Goal: Check status: Check status

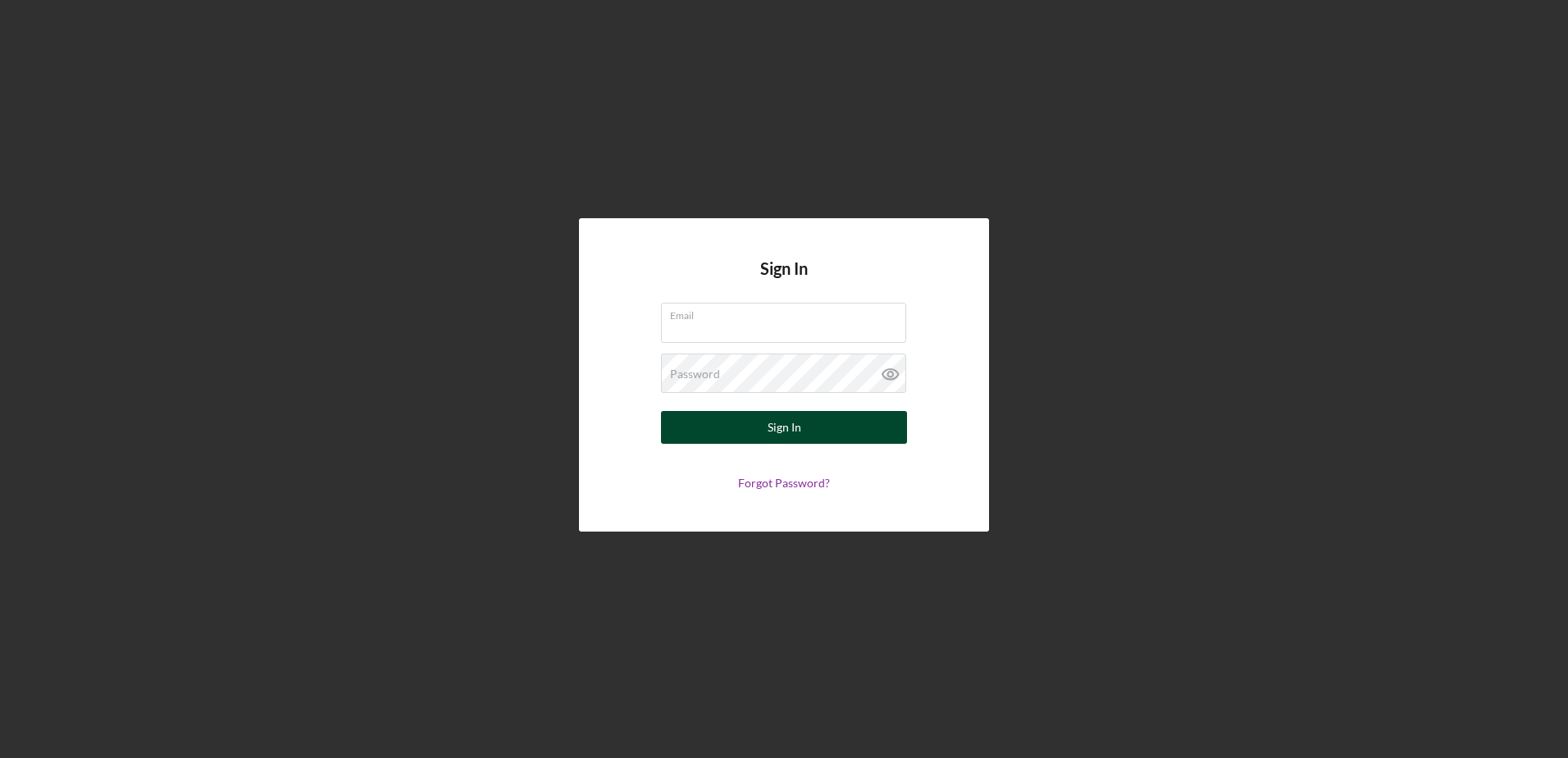
type input "[EMAIL_ADDRESS][DOMAIN_NAME]"
click at [749, 434] on button "Sign In" at bounding box center [784, 427] width 246 height 33
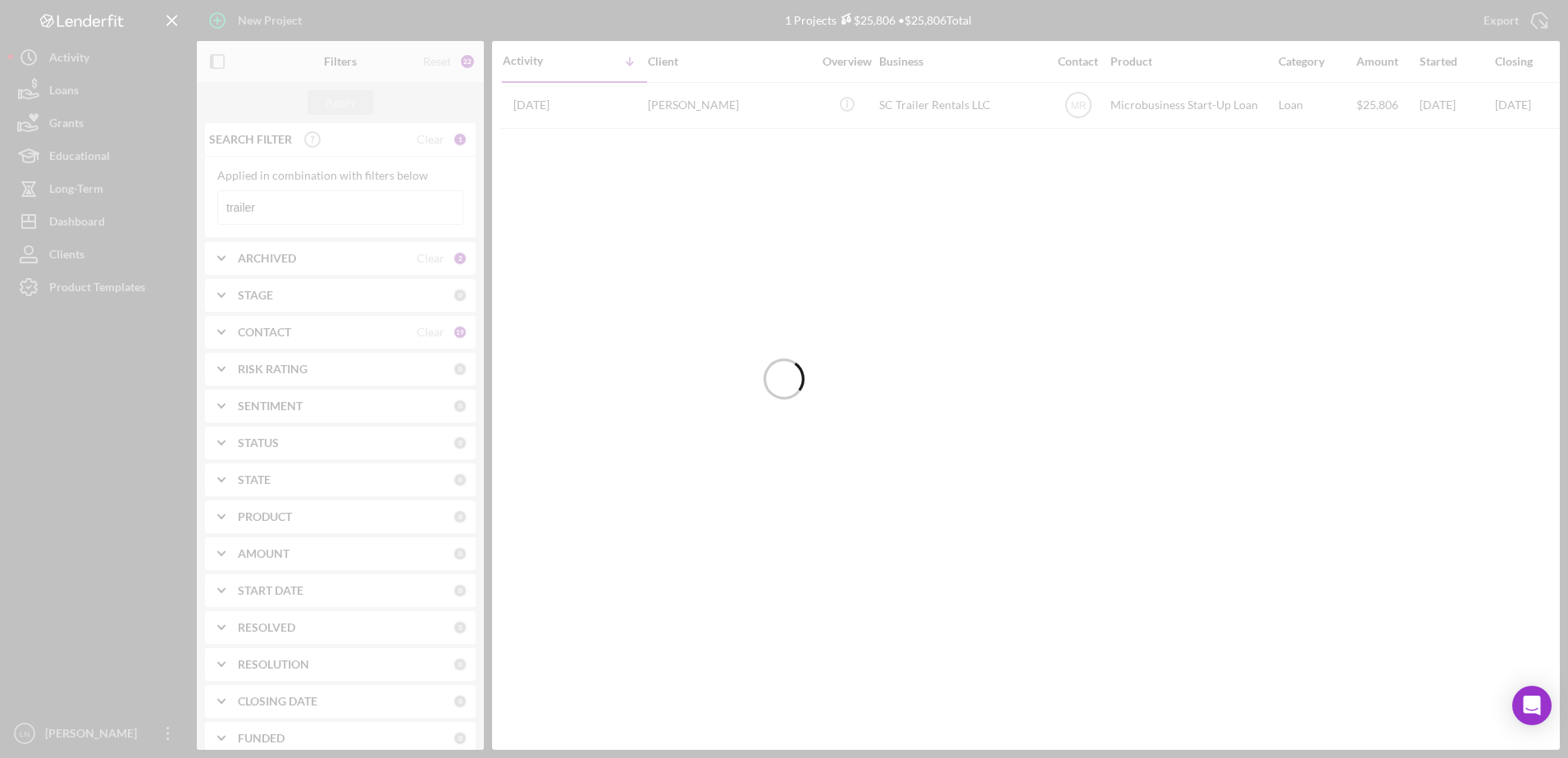
click at [304, 199] on div at bounding box center [784, 379] width 1568 height 758
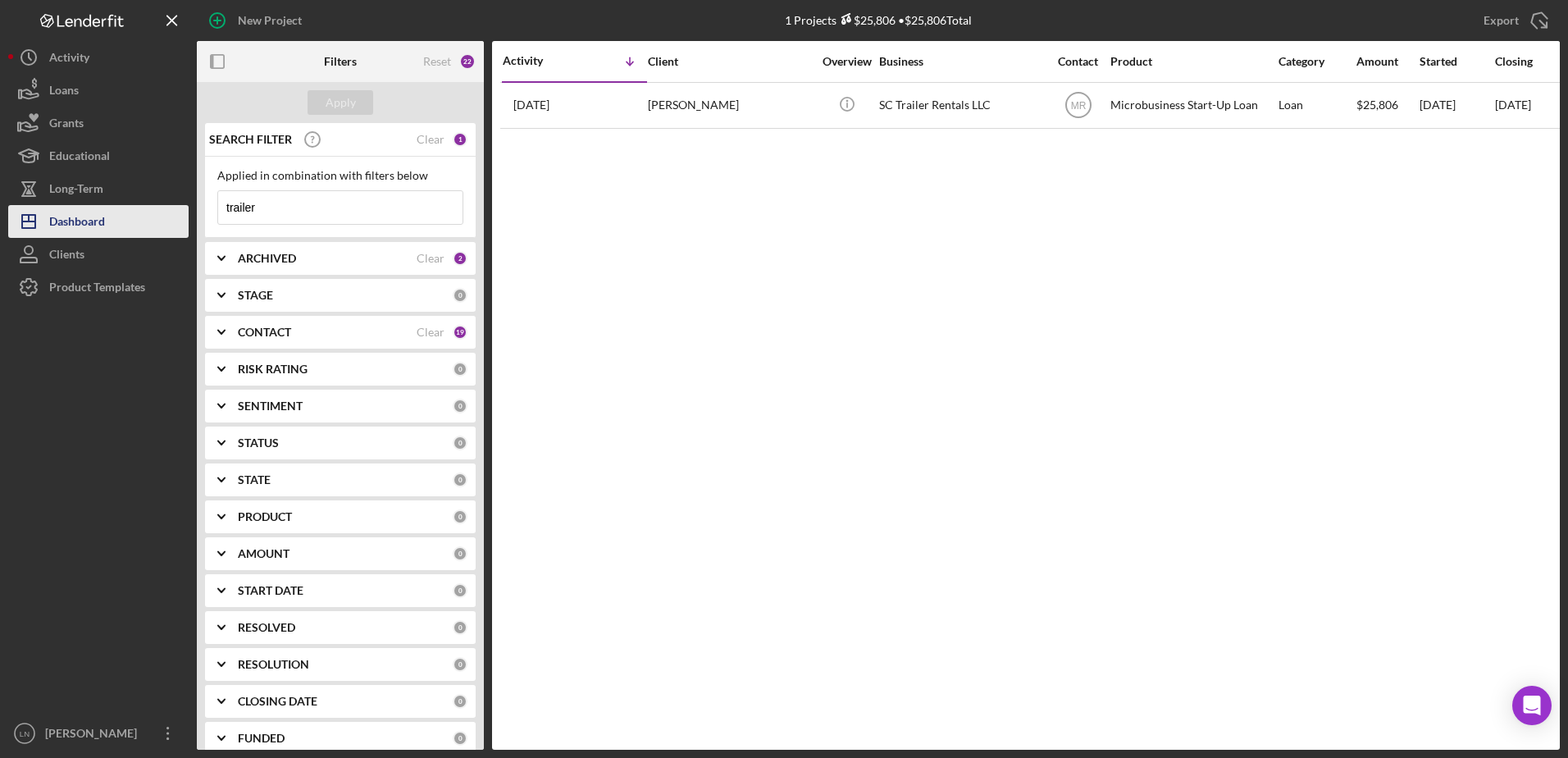
drag, startPoint x: 291, startPoint y: 205, endPoint x: 131, endPoint y: 229, distance: 161.8
click at [131, 229] on div "New Project 1 Projects $25,806 • $25,806 Total trailer Export Icon/Export Filte…" at bounding box center [784, 374] width 1552 height 750
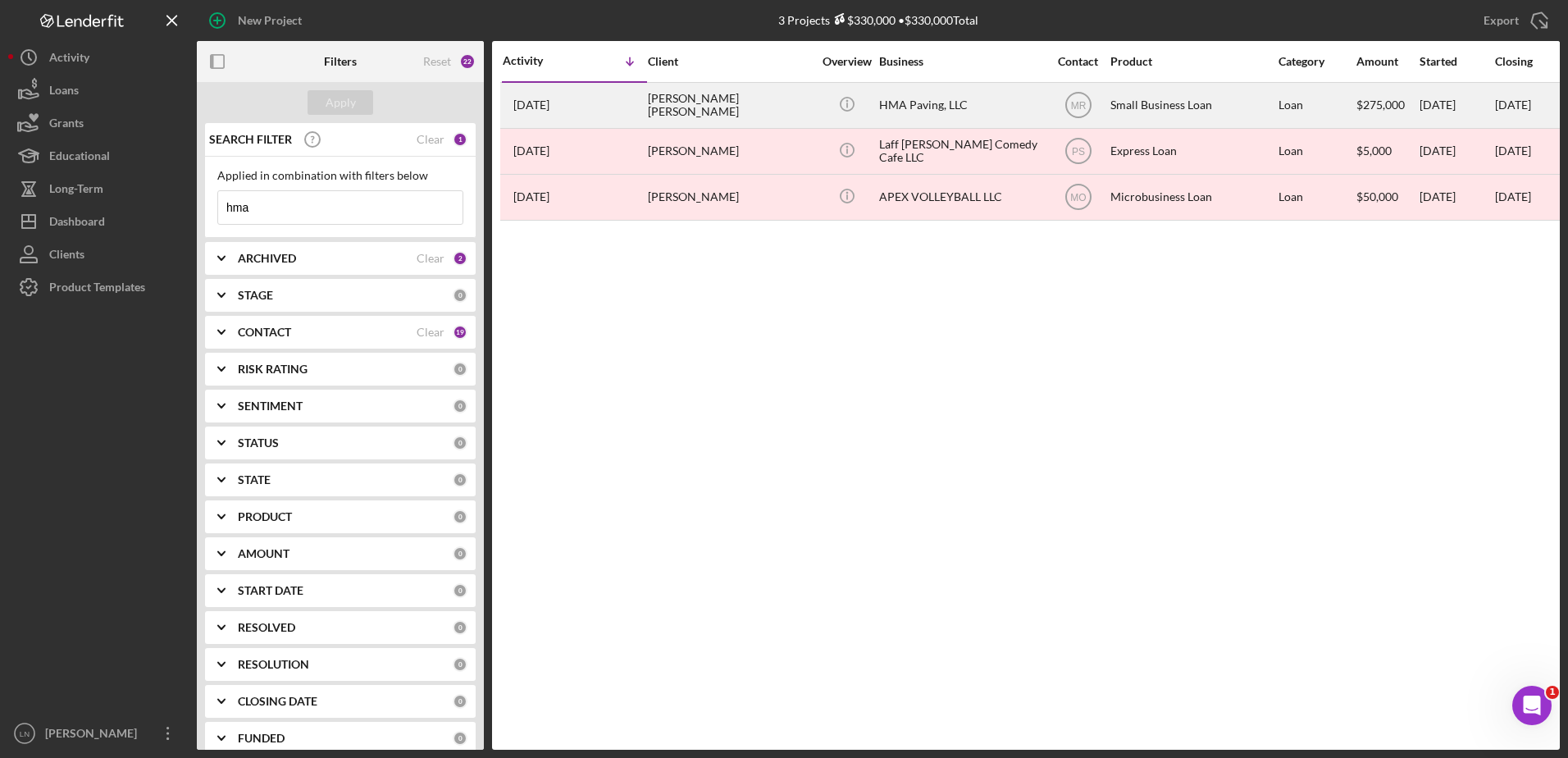
type input "hma"
click at [970, 93] on div "HMA Paving, LLC" at bounding box center [961, 105] width 164 height 43
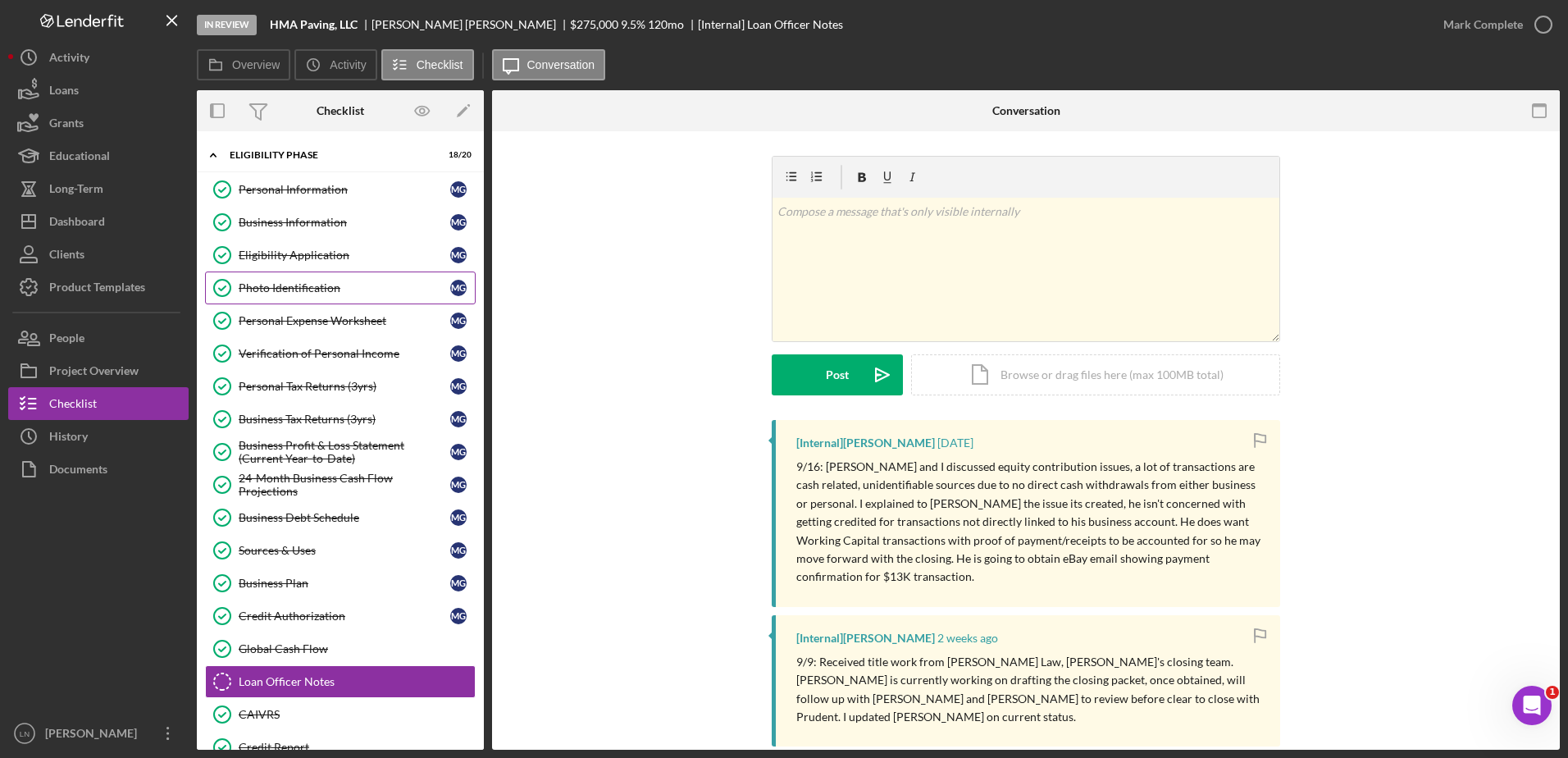
click at [349, 284] on div "Photo Identification" at bounding box center [344, 287] width 211 height 13
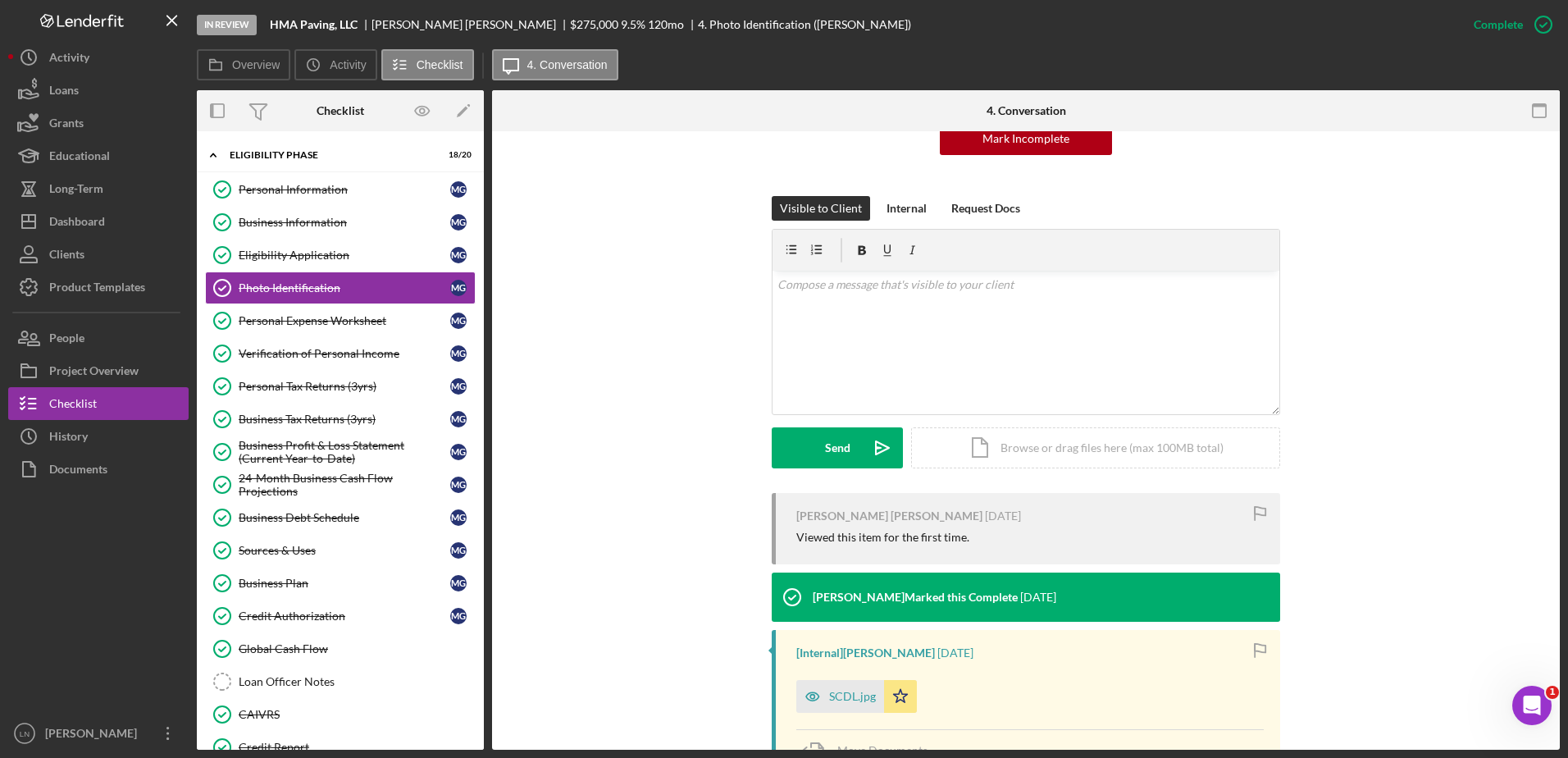
scroll to position [349, 0]
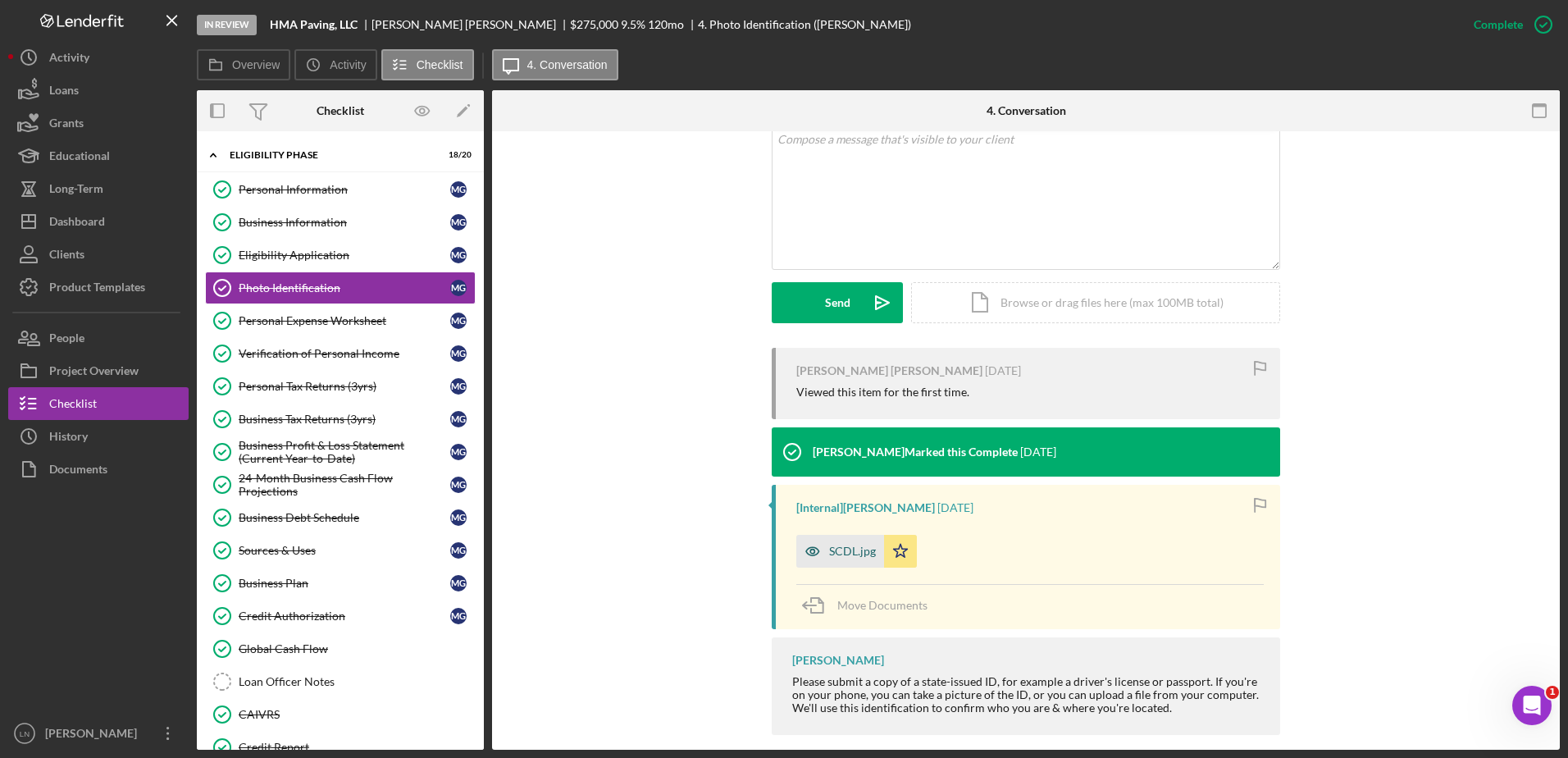
click at [857, 544] on div "SCDL.jpg" at bounding box center [852, 550] width 47 height 13
